Goal: Information Seeking & Learning: Learn about a topic

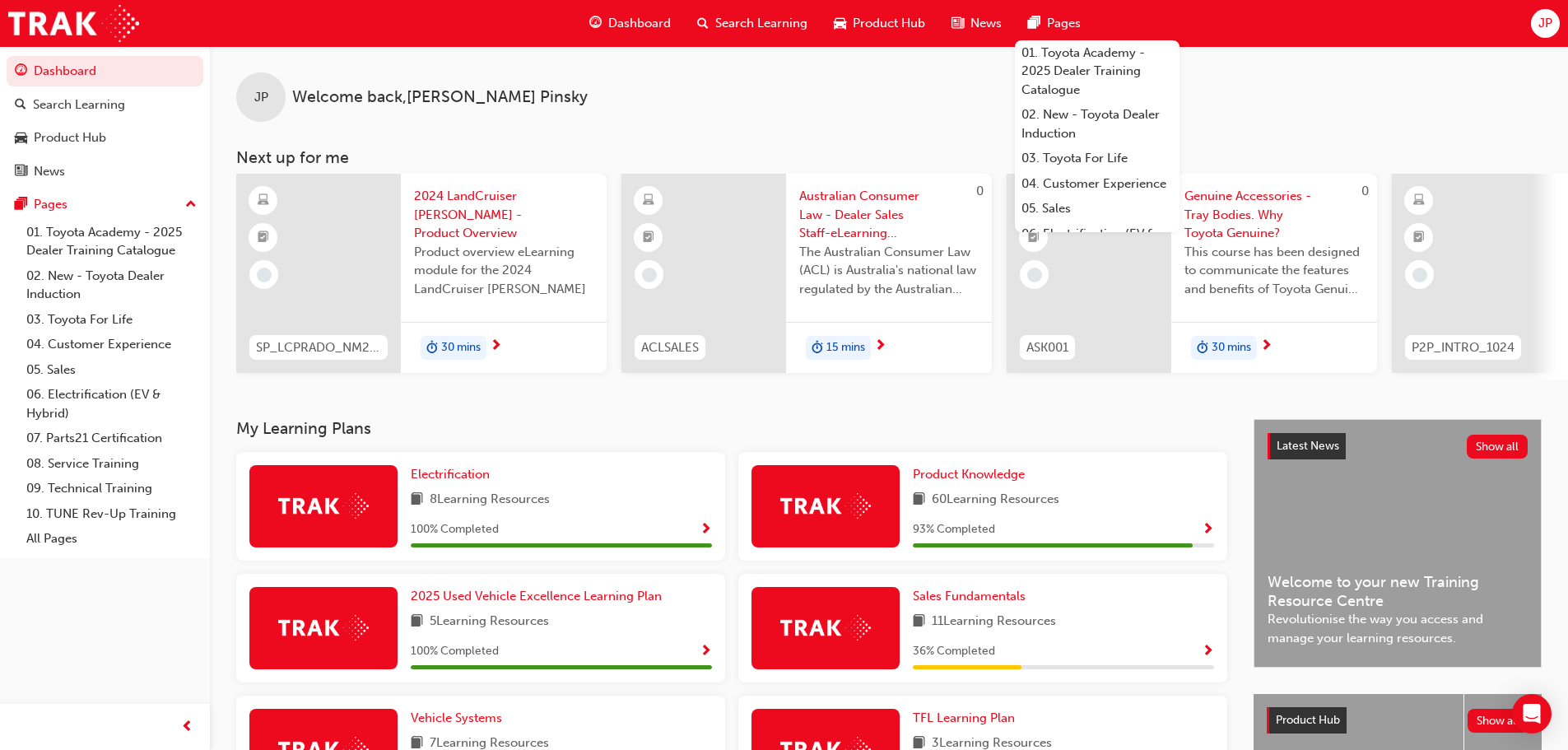
scroll to position [353, 0]
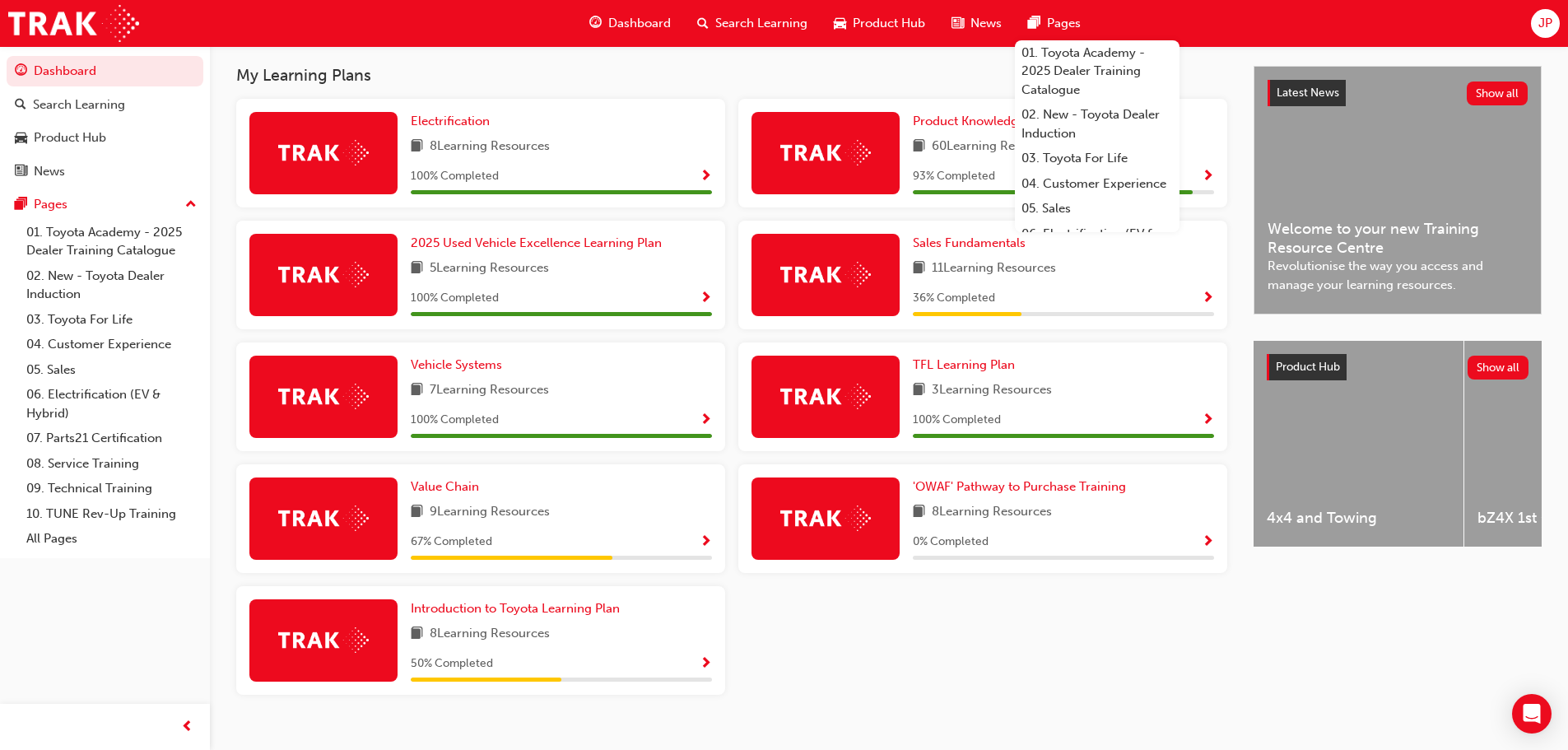
click at [680, 109] on div "My Learning Plans Electrification 8 Learning Resources 100 % Completed Product …" at bounding box center [745, 386] width 1017 height 641
click at [1084, 24] on div "Pages" at bounding box center [1054, 23] width 79 height 33
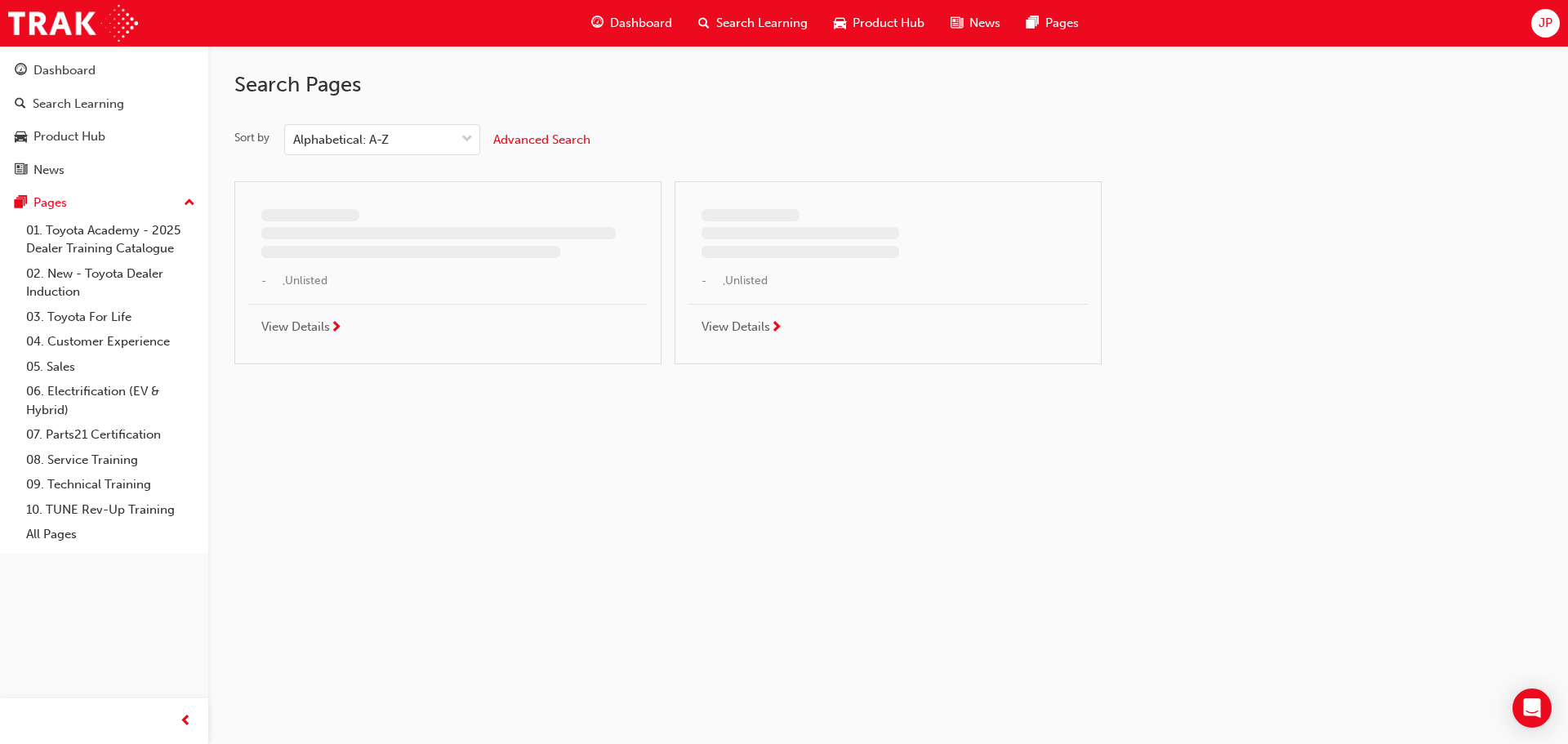
click at [643, 36] on div "Dashboard" at bounding box center [631, 23] width 107 height 33
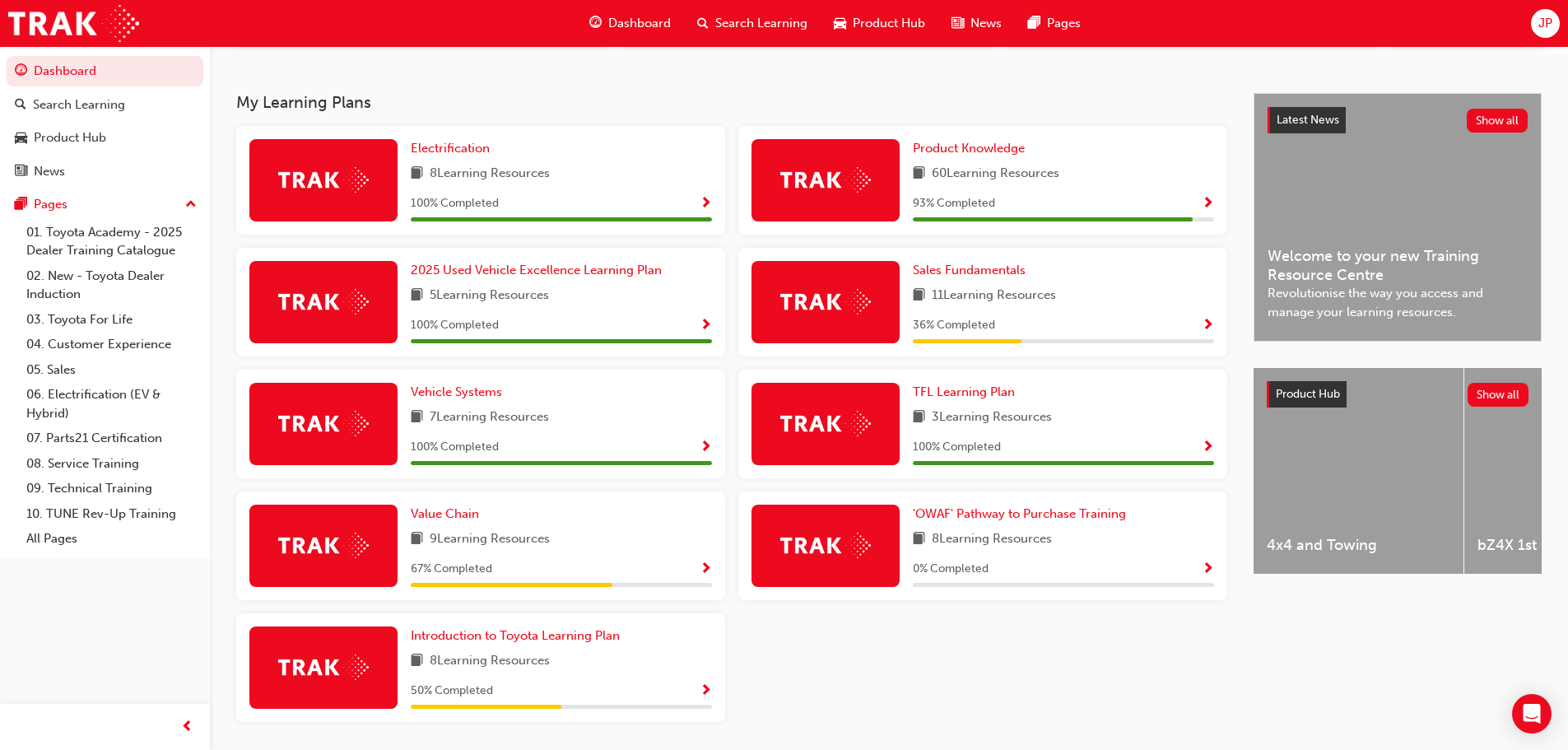
scroll to position [329, 0]
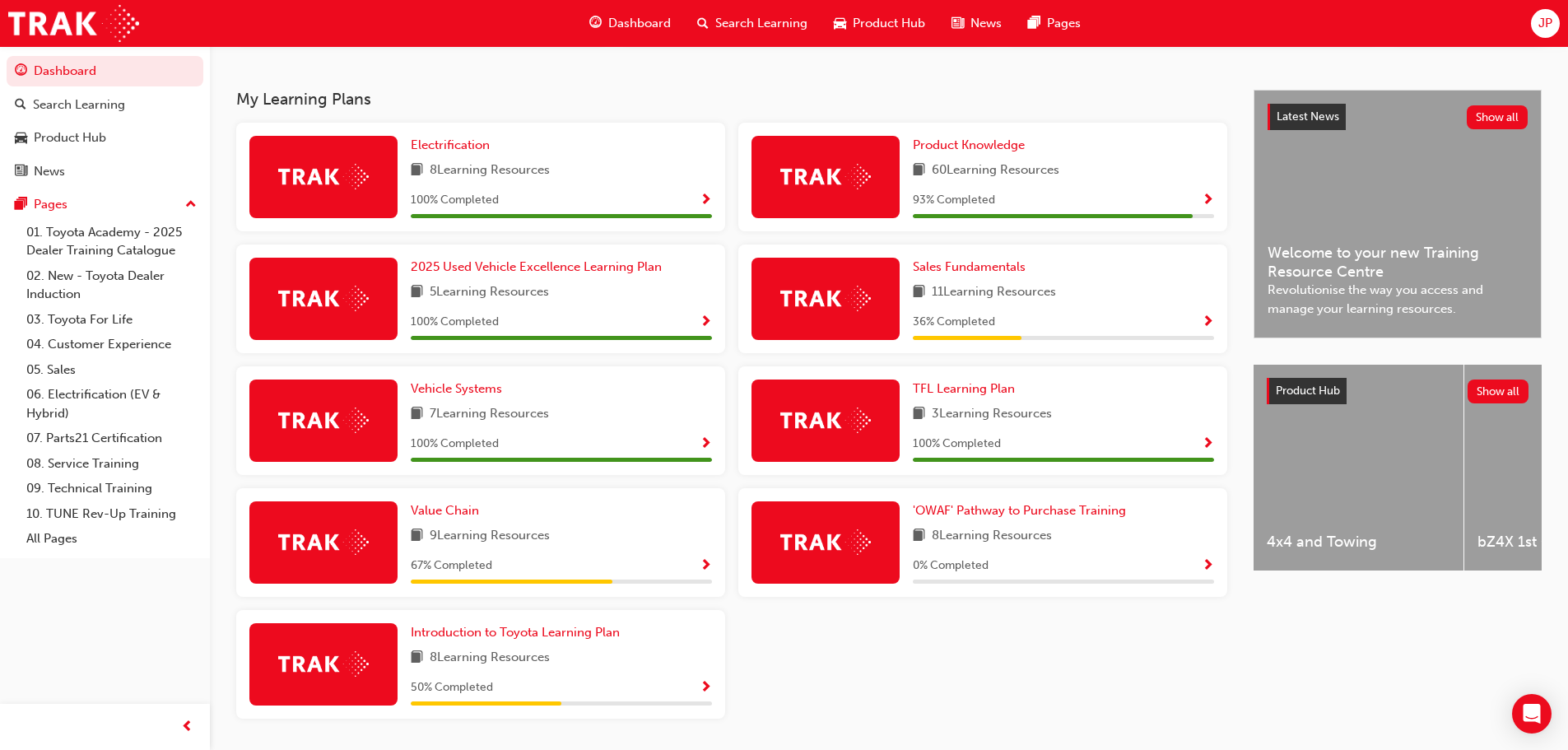
click at [975, 161] on div "Product Knowledge 60 Learning Resources 93 % Completed" at bounding box center [1063, 176] width 301 height 82
click at [980, 149] on span "Product Knowledge" at bounding box center [969, 145] width 112 height 15
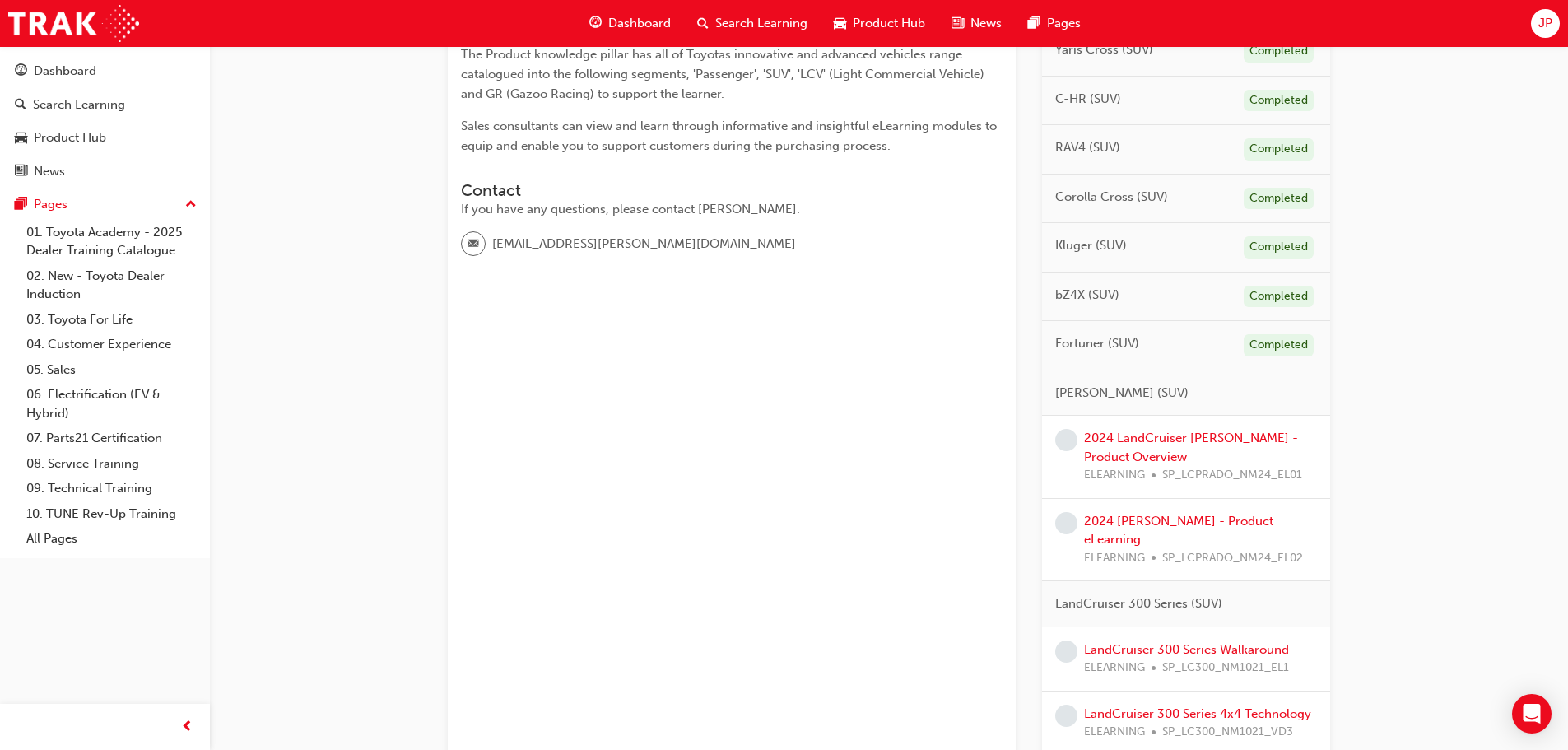
scroll to position [494, 0]
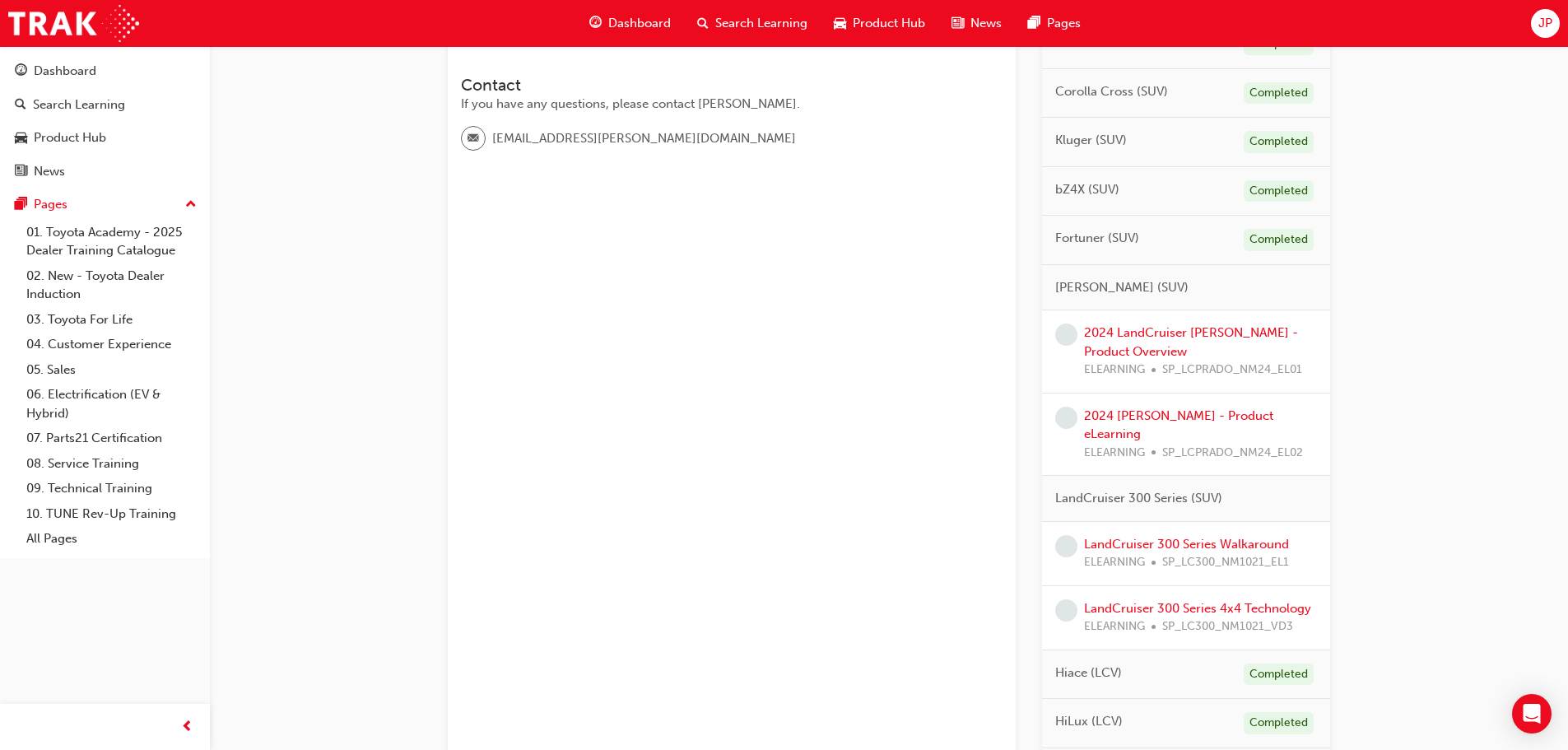
click at [535, 361] on div "Product Knowledge Learning search page Learning plan detail page Sales SC-PKLP …" at bounding box center [731, 366] width 568 height 1548
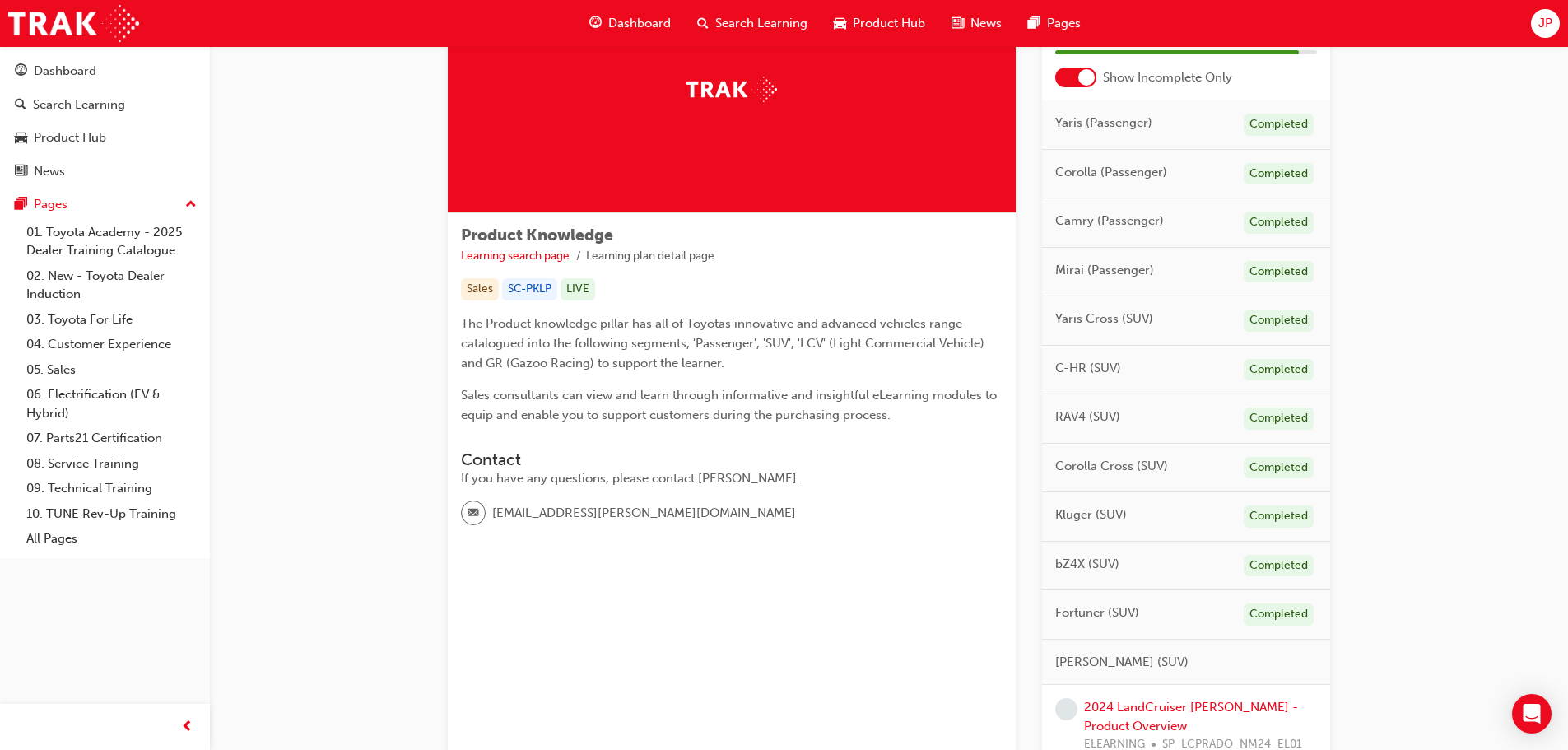
scroll to position [0, 0]
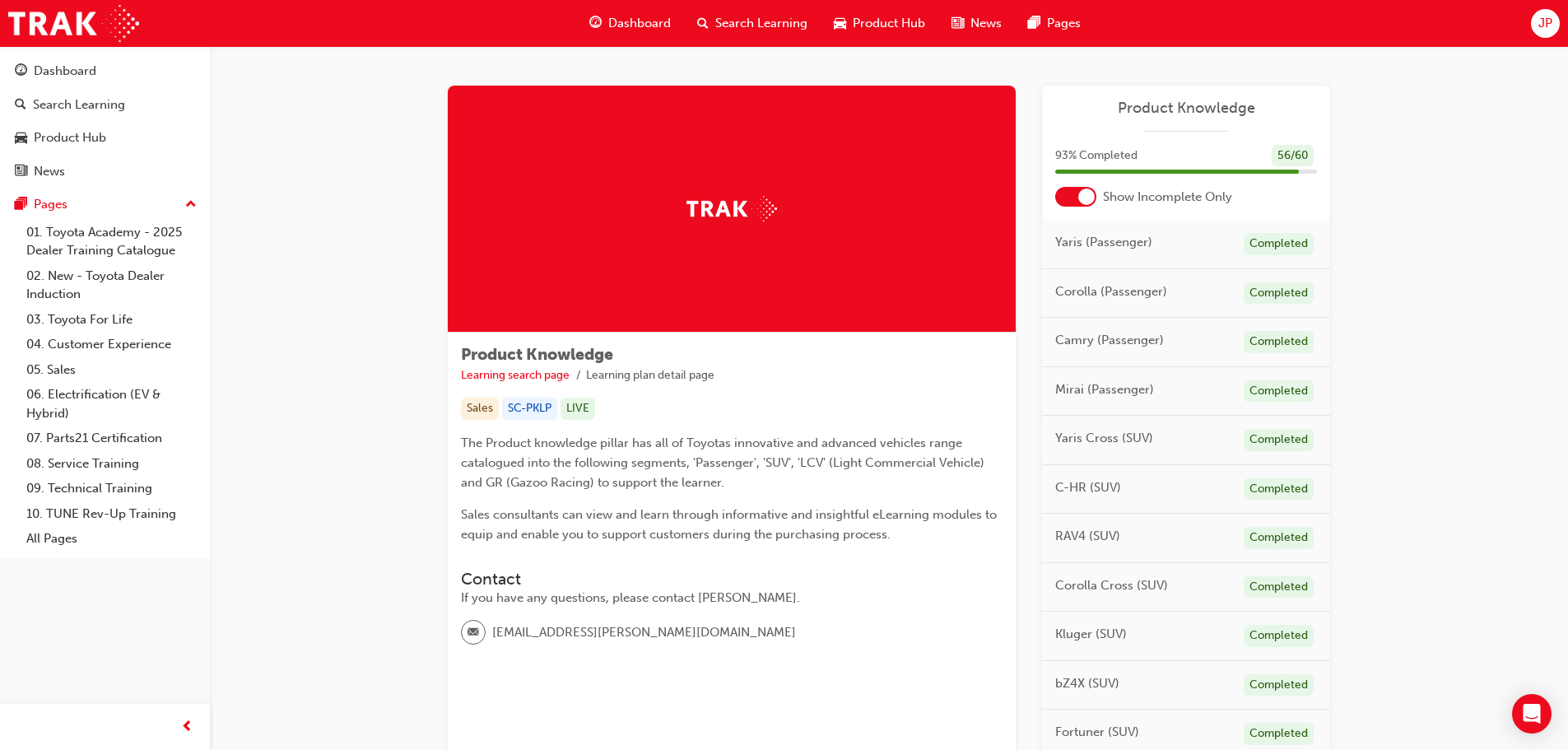
click at [605, 24] on div "Dashboard" at bounding box center [629, 23] width 108 height 33
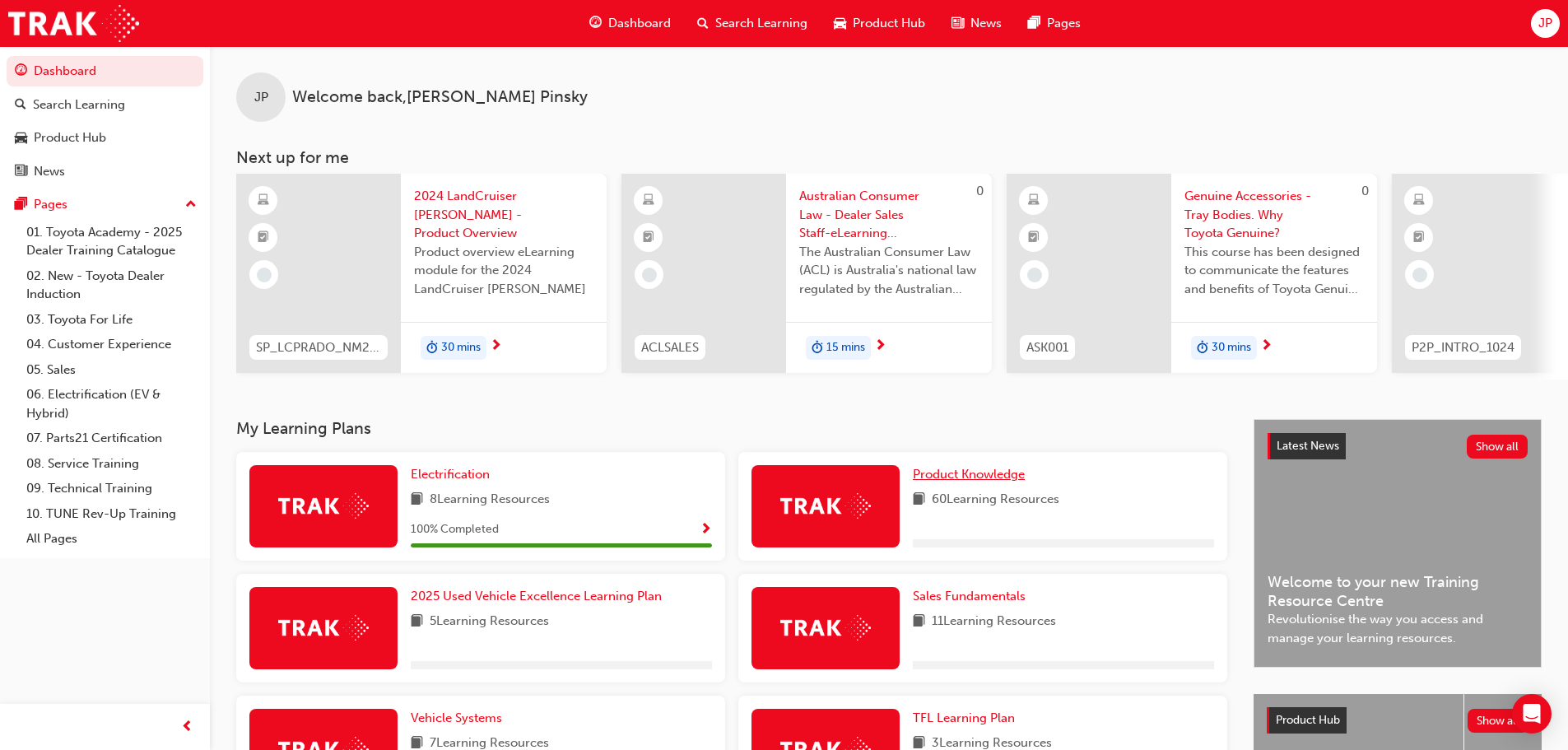
click at [926, 477] on span "Product Knowledge" at bounding box center [969, 474] width 112 height 15
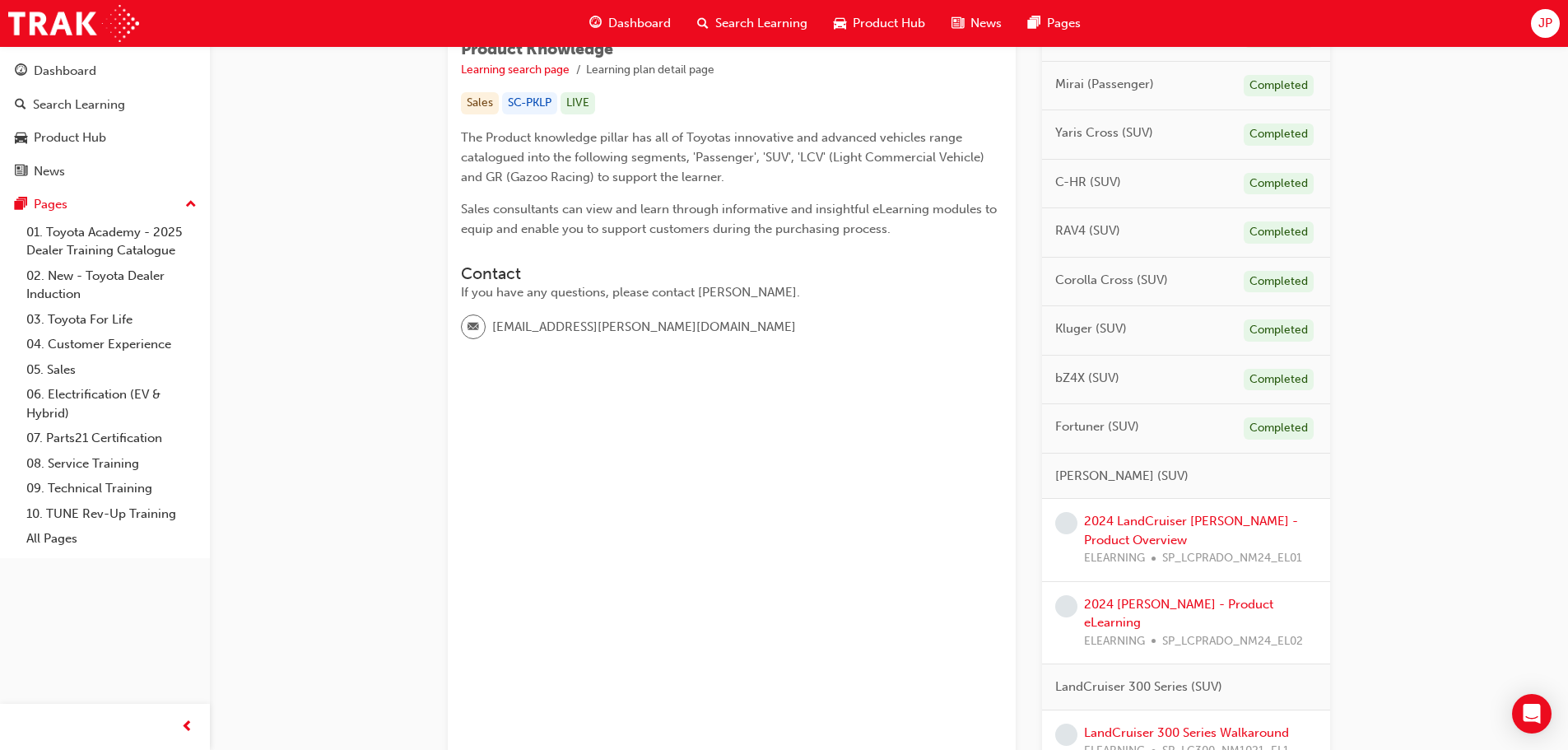
scroll to position [659, 0]
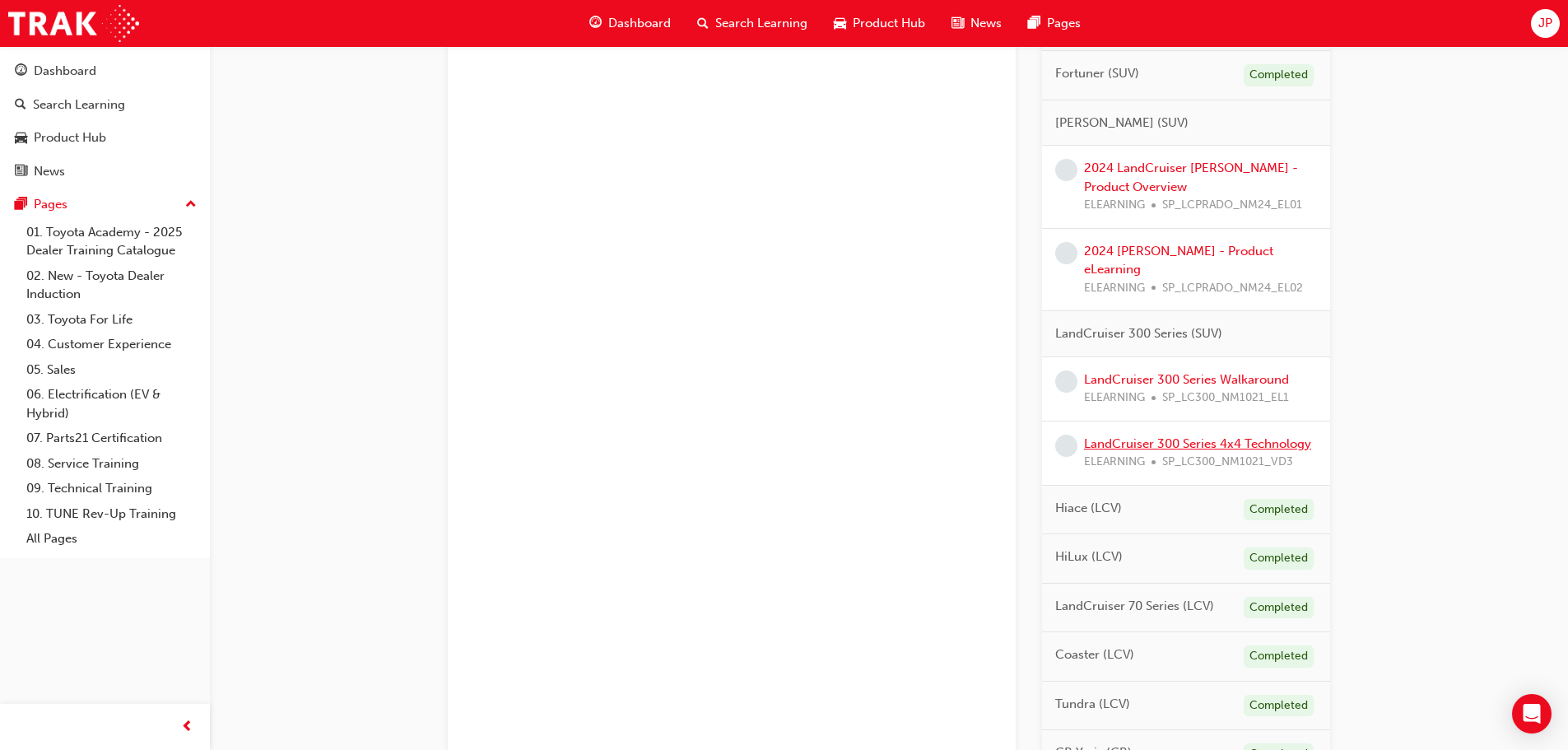
click at [1268, 436] on link "LandCruiser 300 Series 4x4 Technology" at bounding box center [1198, 444] width 227 height 15
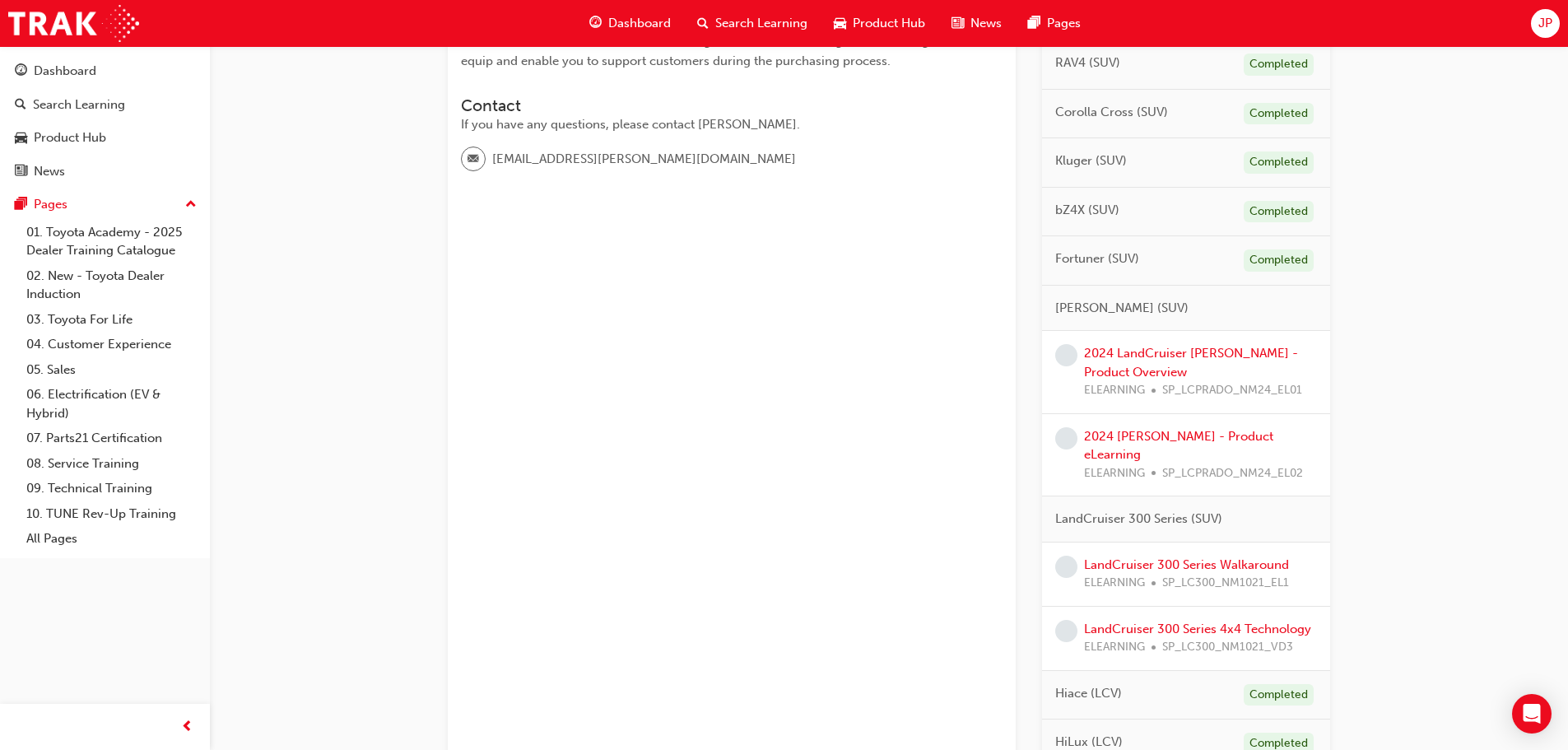
scroll to position [494, 0]
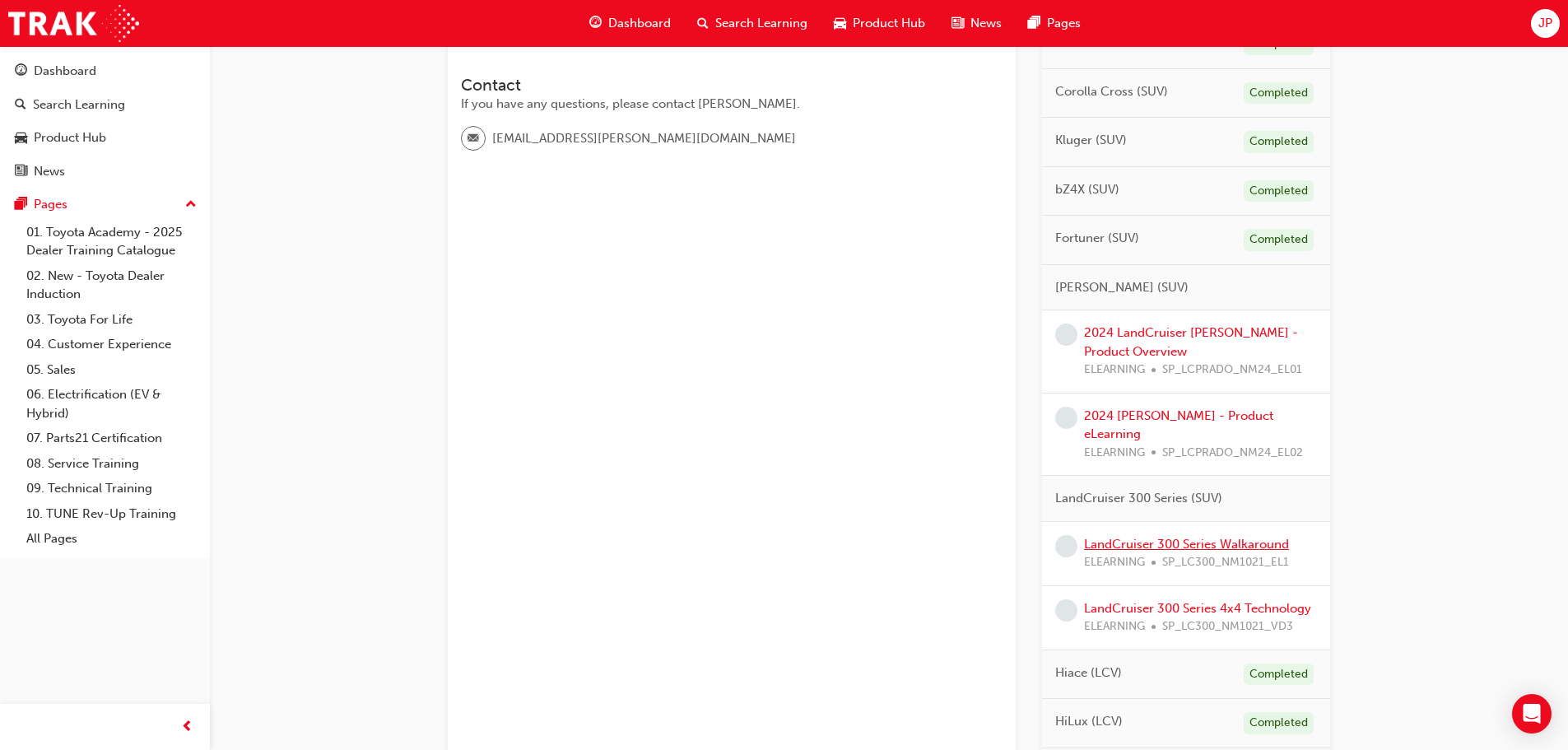
click at [1199, 537] on link "LandCruiser 300 Series Walkaround" at bounding box center [1186, 544] width 205 height 15
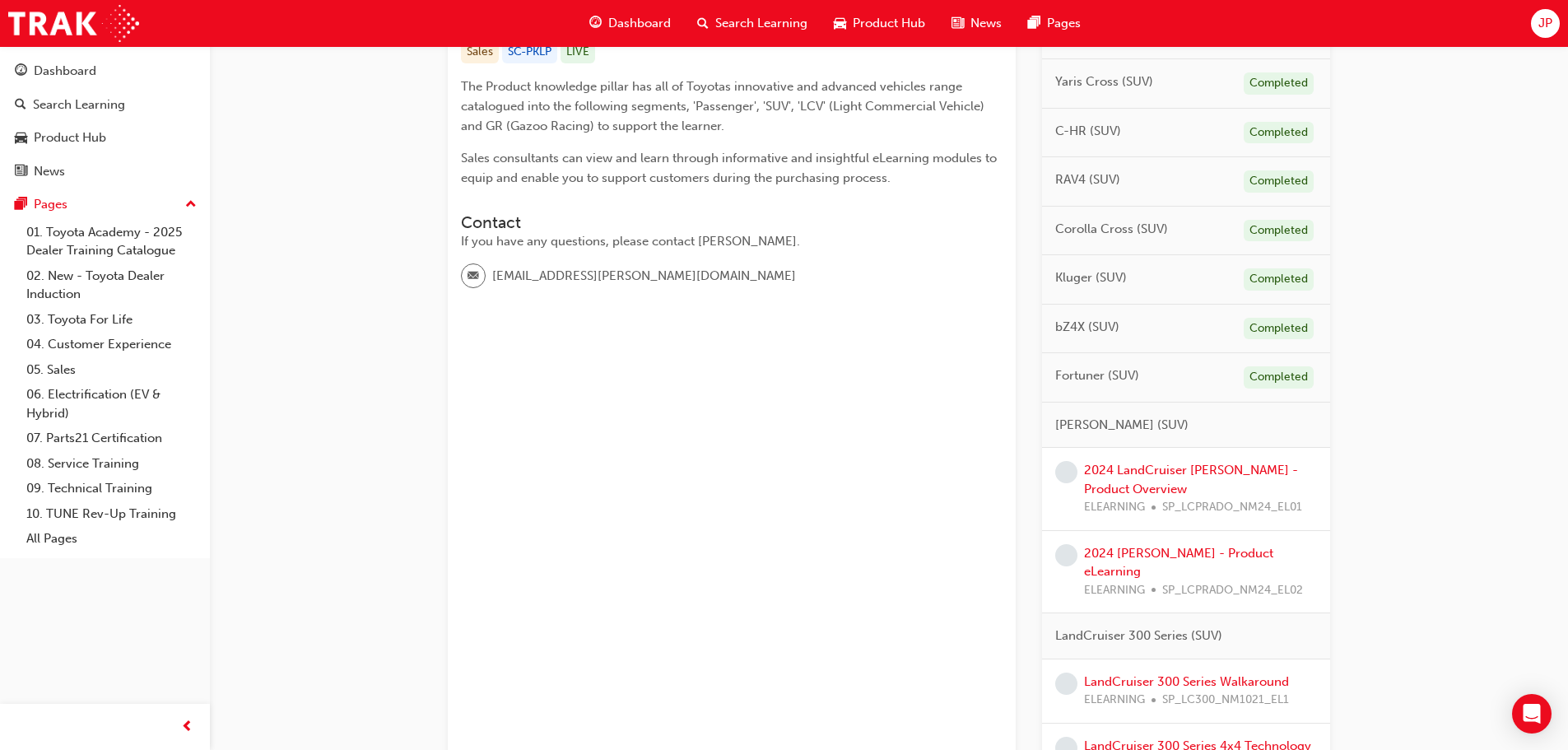
scroll to position [494, 0]
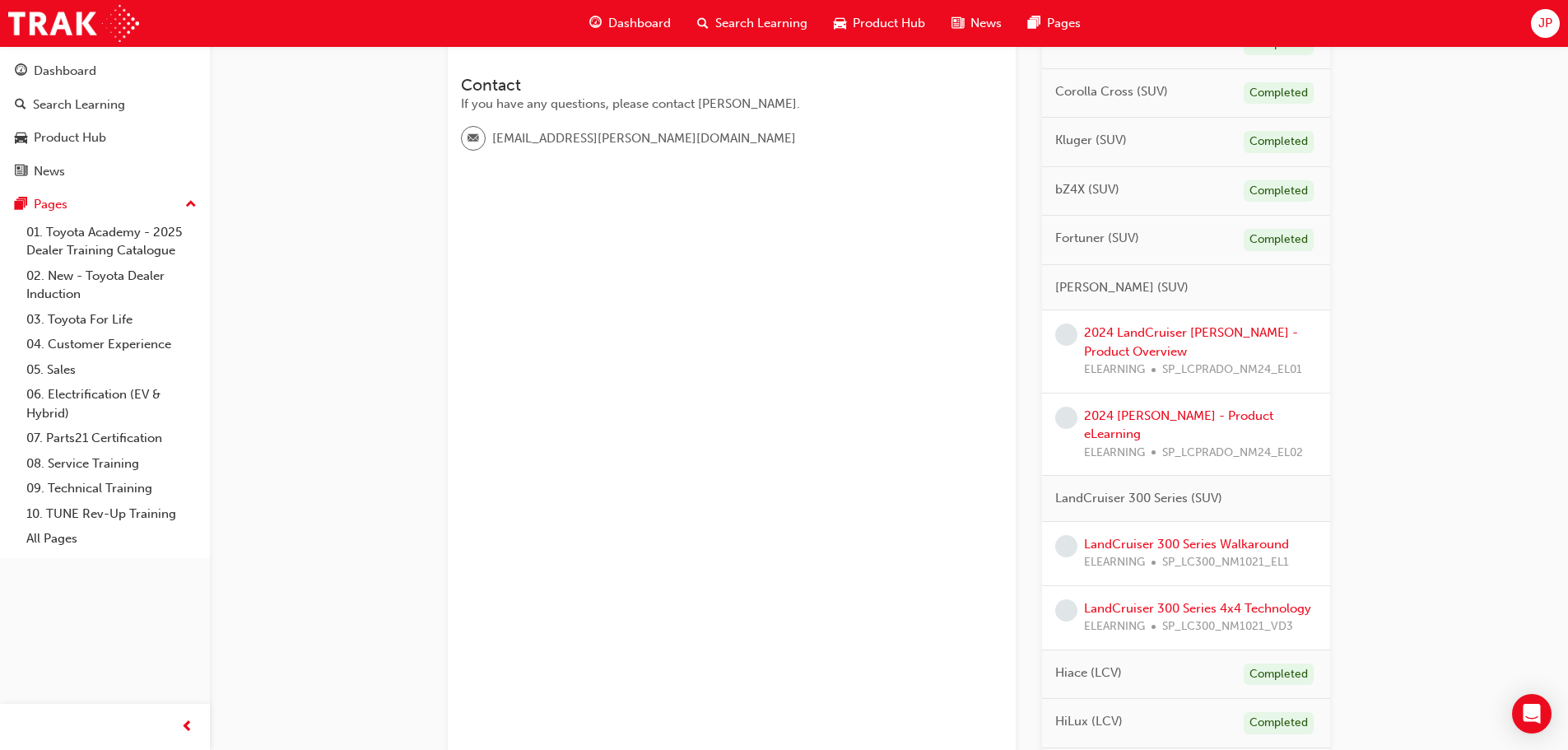
click at [1185, 564] on div "LandCruiser 300 Series Walkaround ELEARNING SP_LC300_NM1021_EL1" at bounding box center [1186, 554] width 288 height 64
click at [1205, 601] on link "LandCruiser 300 Series 4x4 Technology" at bounding box center [1198, 609] width 227 height 15
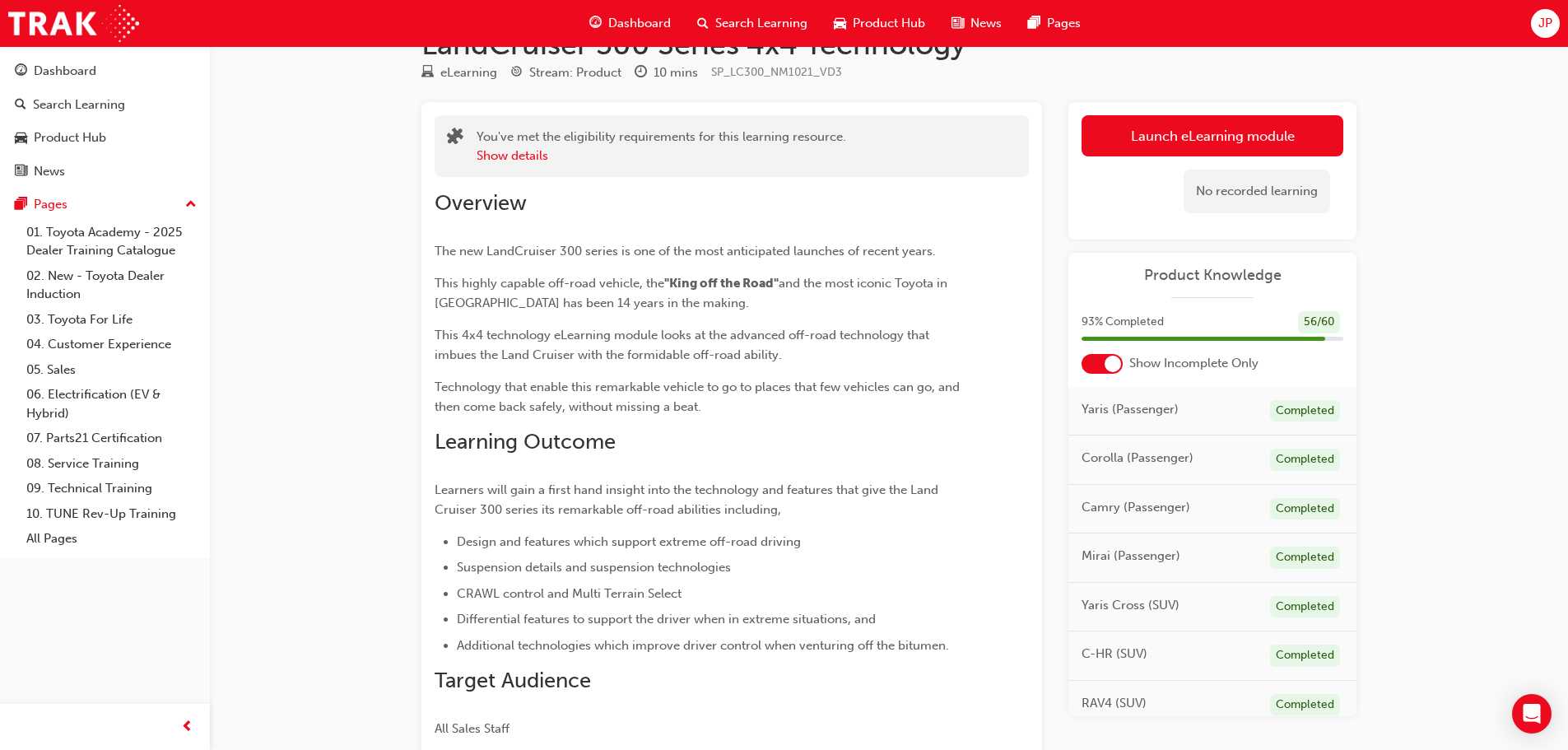
scroll to position [82, 0]
